Goal: Task Accomplishment & Management: Use online tool/utility

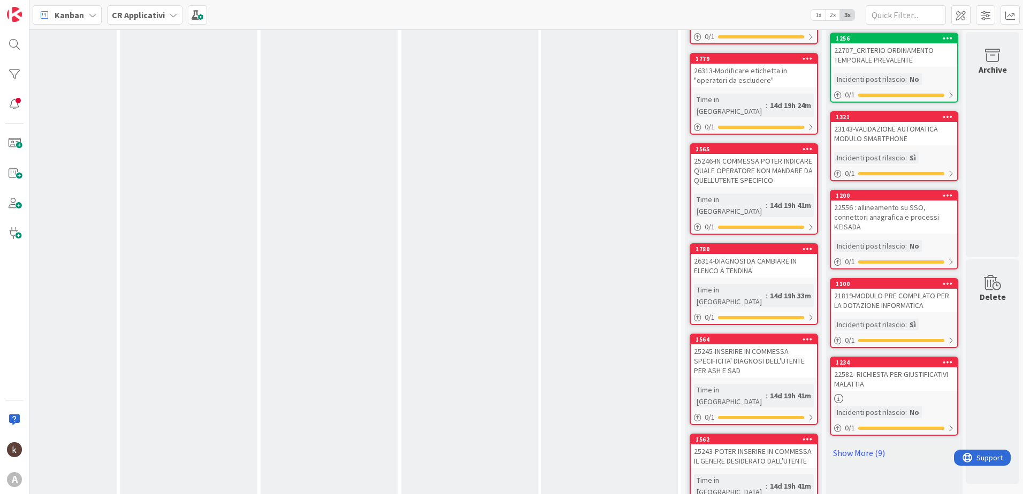
scroll to position [432, 1072]
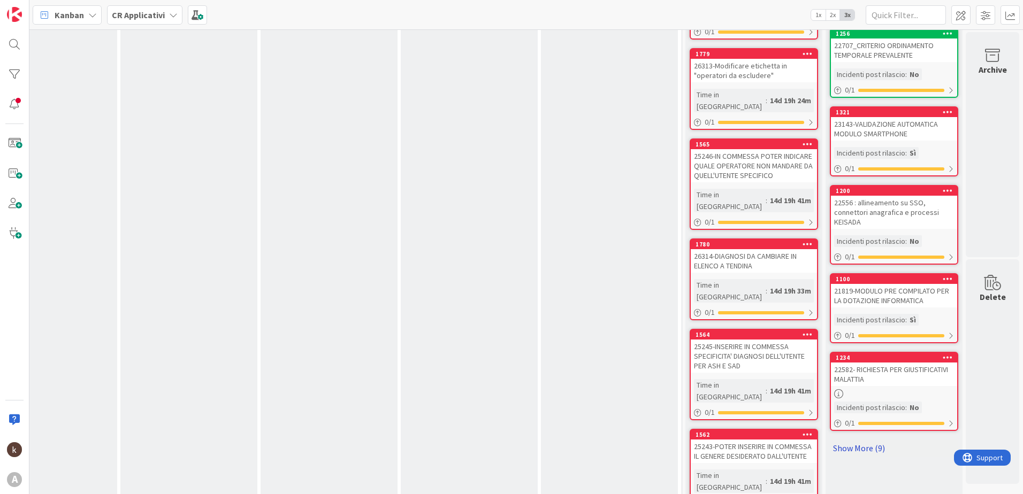
click at [841, 444] on link "Show More (9)" at bounding box center [894, 448] width 128 height 17
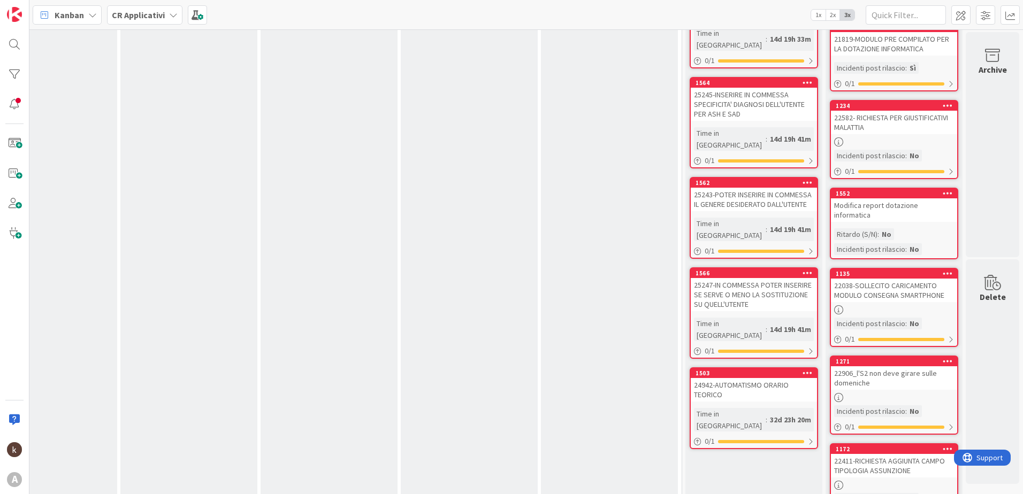
scroll to position [662, 1072]
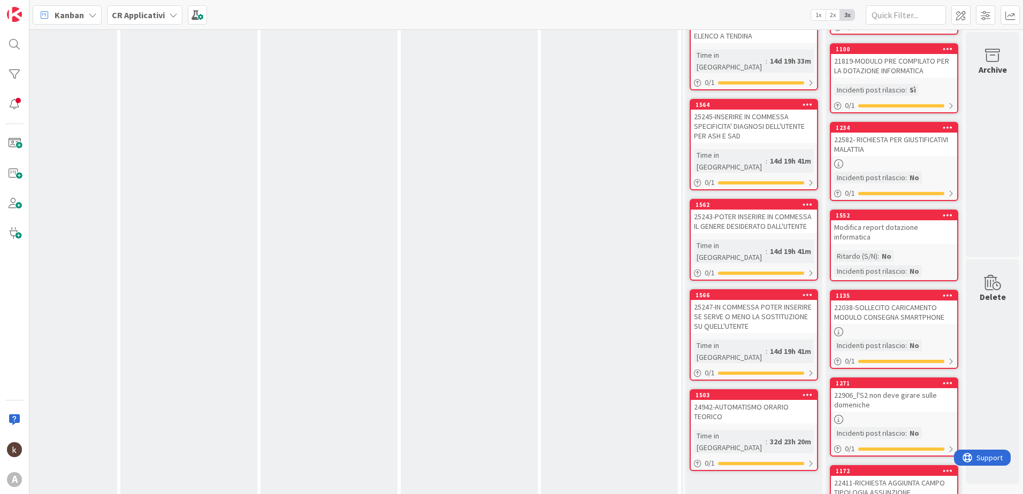
click at [738, 400] on div "24942-AUTOMATISMO ORARIO TEORICO" at bounding box center [754, 412] width 126 height 24
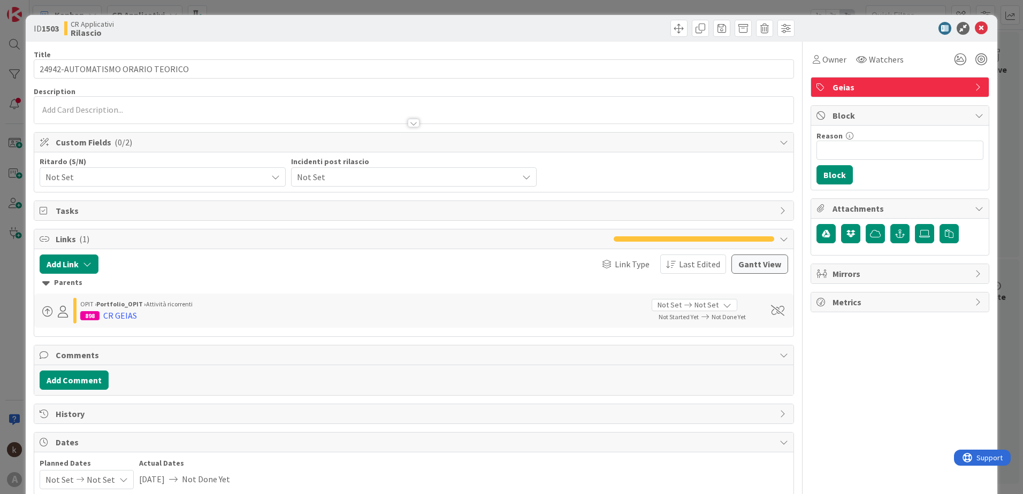
click at [310, 177] on span "Not Set" at bounding box center [405, 177] width 216 height 15
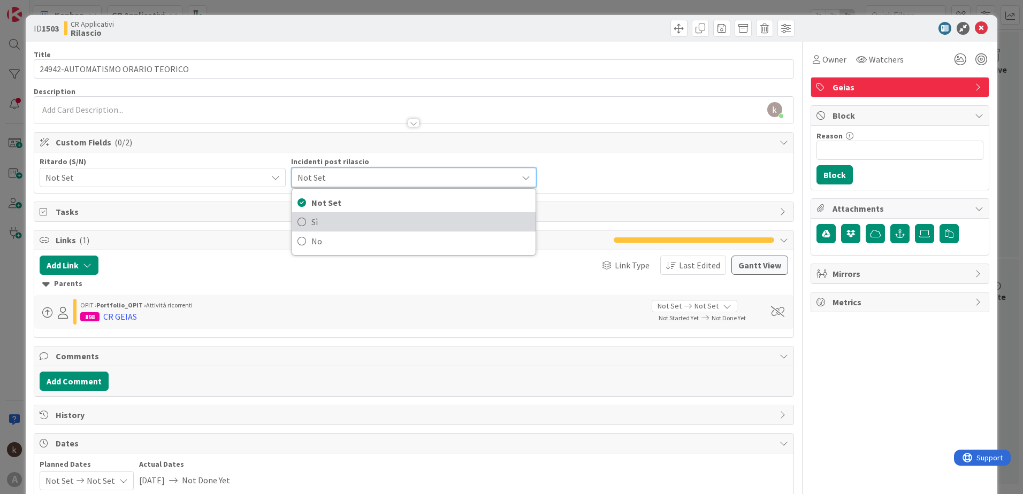
click at [299, 224] on icon at bounding box center [302, 222] width 9 height 16
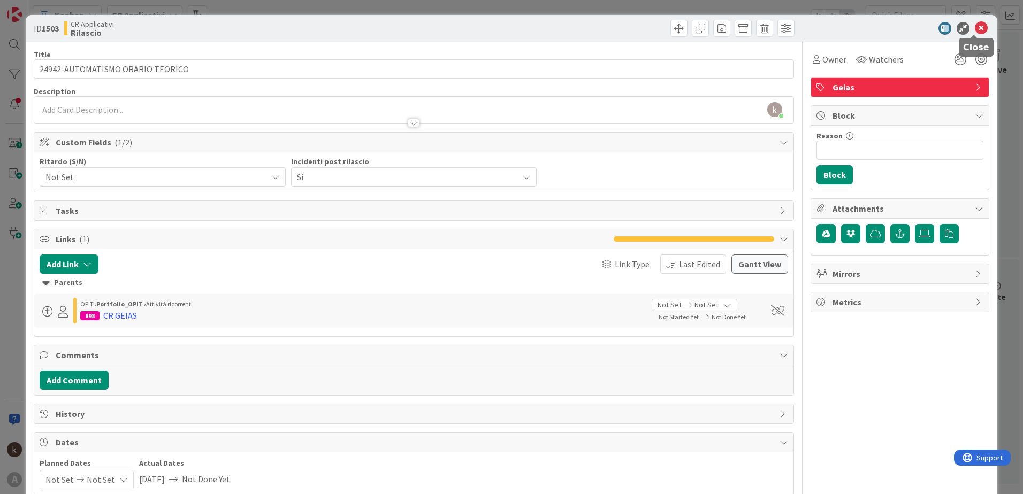
click at [975, 29] on icon at bounding box center [981, 28] width 13 height 13
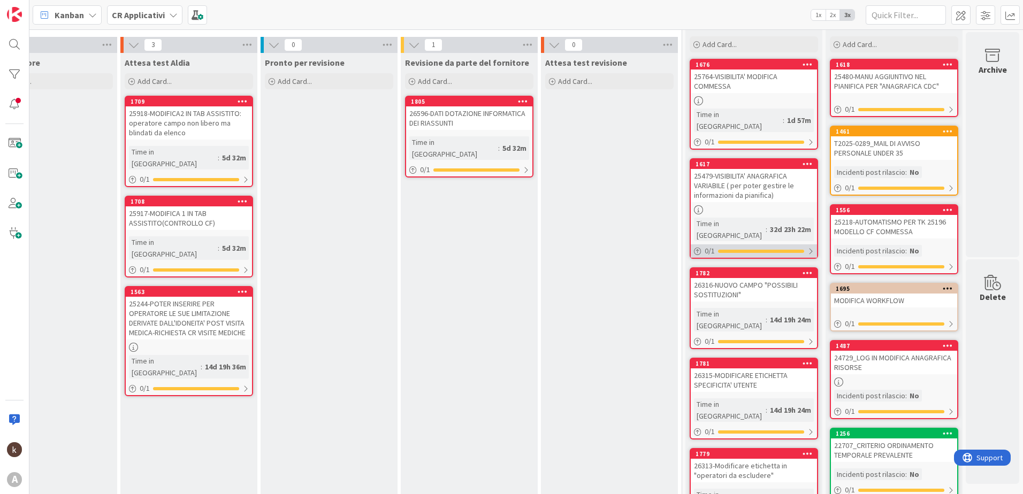
scroll to position [0, 1072]
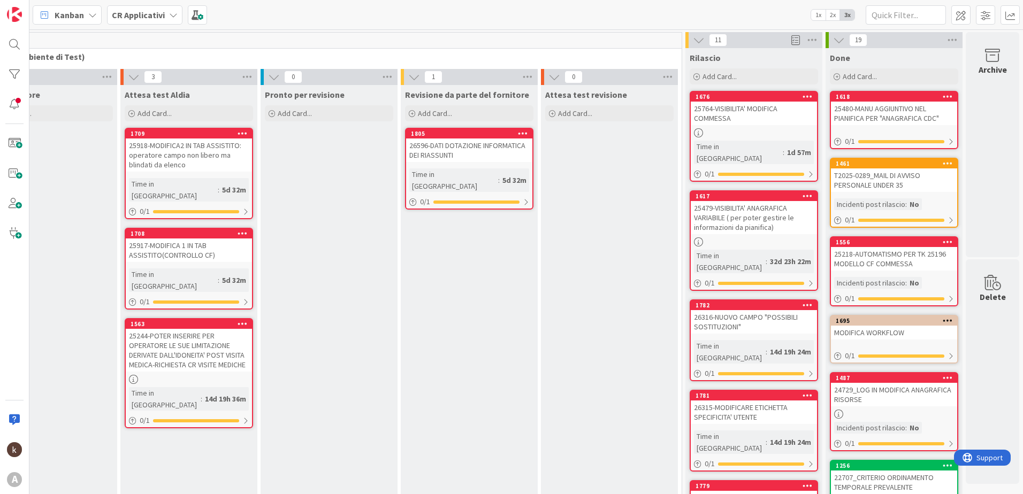
click at [139, 17] on b "CR Applicativi" at bounding box center [138, 15] width 53 height 11
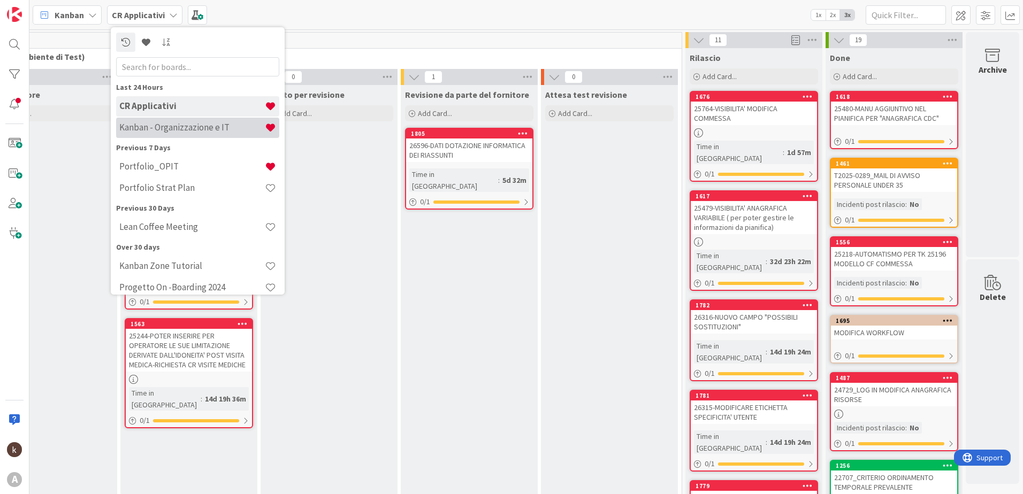
click at [158, 133] on h4 "Kanban - Organizzazione e IT" at bounding box center [192, 127] width 146 height 11
